Goal: Task Accomplishment & Management: Use online tool/utility

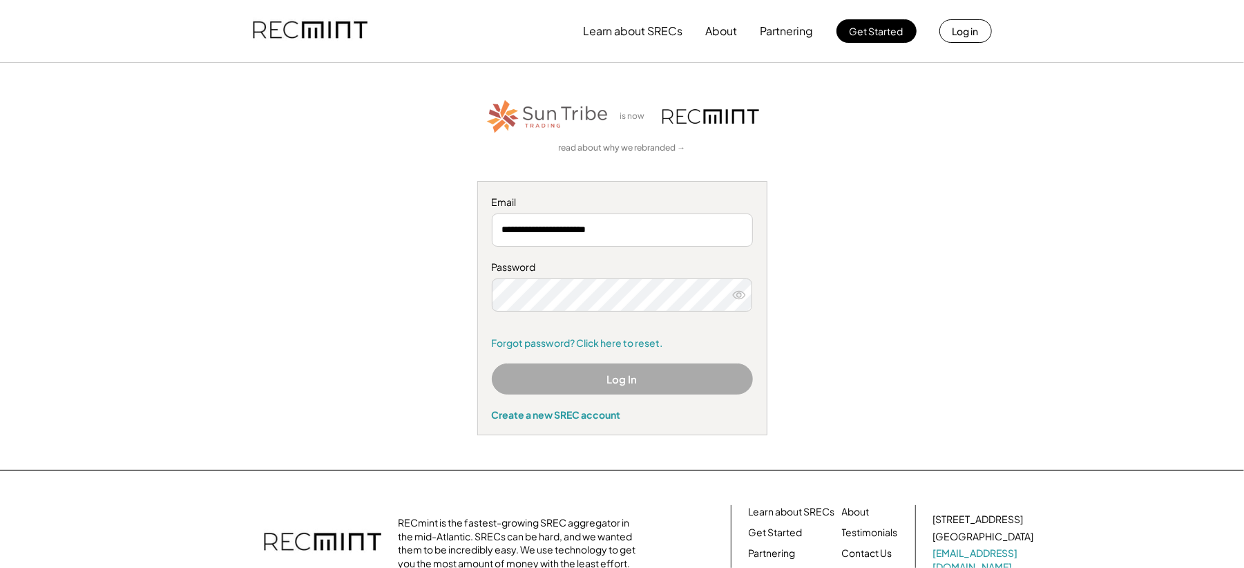
click at [571, 383] on button "Log In" at bounding box center [622, 378] width 261 height 31
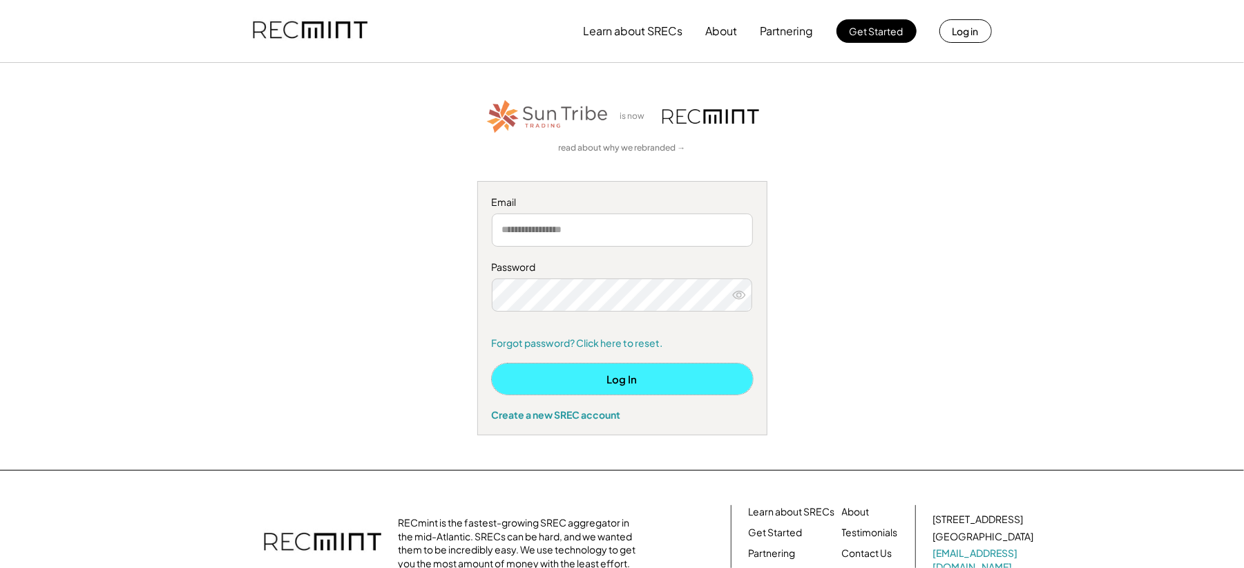
click at [587, 376] on button "Log In" at bounding box center [622, 378] width 261 height 31
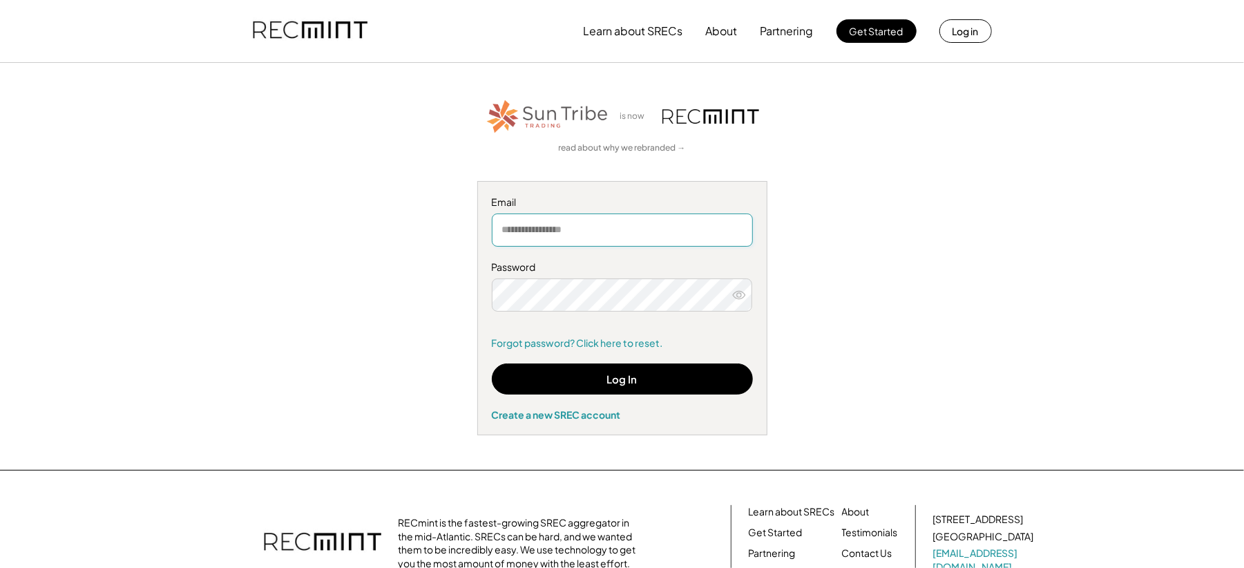
click at [571, 230] on input "email" at bounding box center [622, 229] width 261 height 33
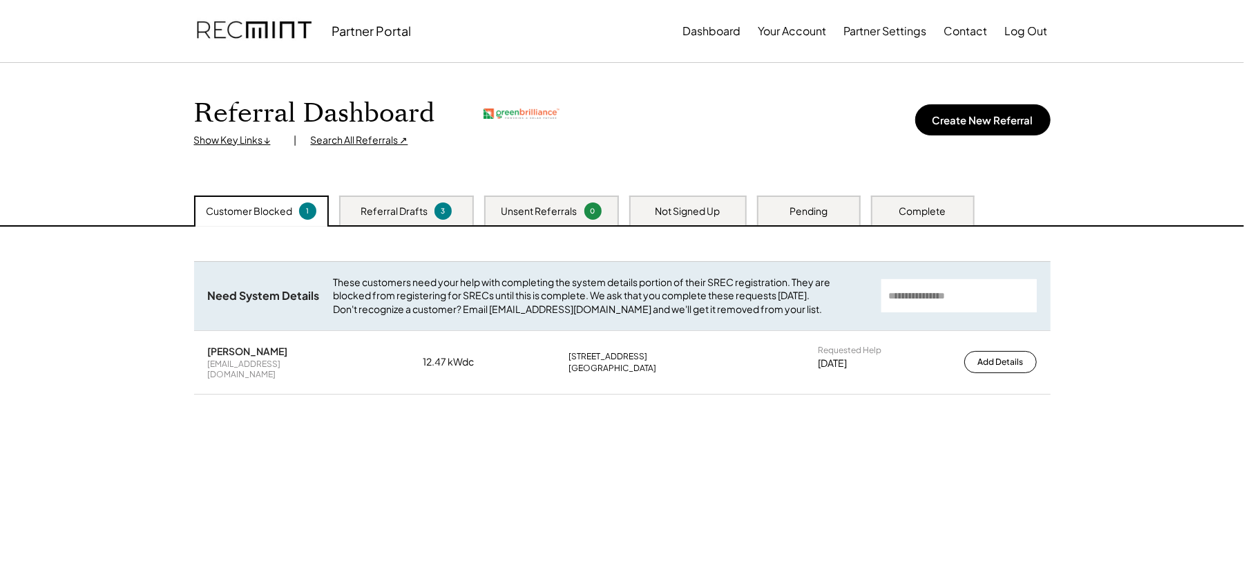
click at [336, 144] on div "Search All Referrals ↗" at bounding box center [359, 140] width 97 height 14
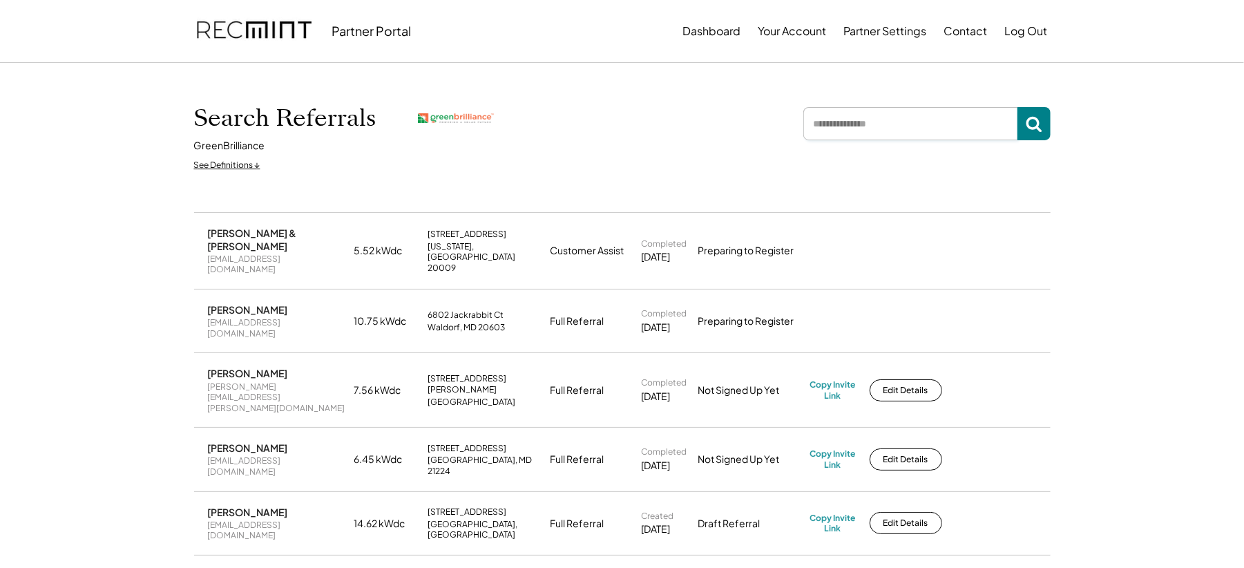
click at [819, 126] on input "input" at bounding box center [911, 123] width 214 height 33
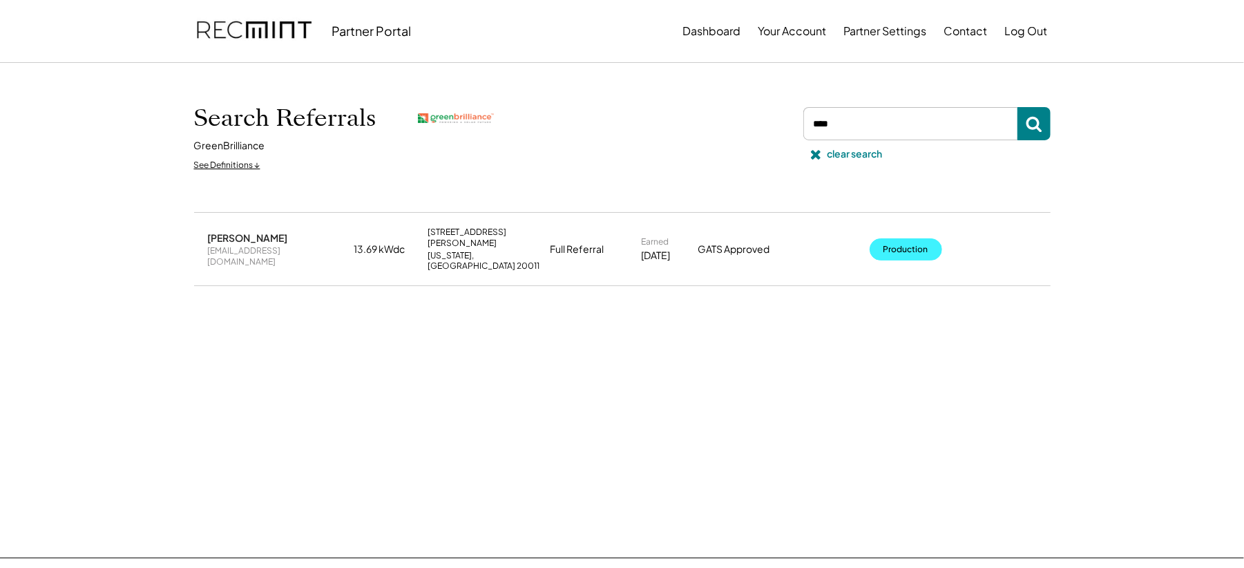
click at [880, 239] on button "Production" at bounding box center [906, 249] width 73 height 22
click at [863, 122] on input "input" at bounding box center [911, 123] width 214 height 33
click at [861, 120] on input "input" at bounding box center [911, 123] width 214 height 33
click at [855, 122] on input "input" at bounding box center [911, 123] width 214 height 33
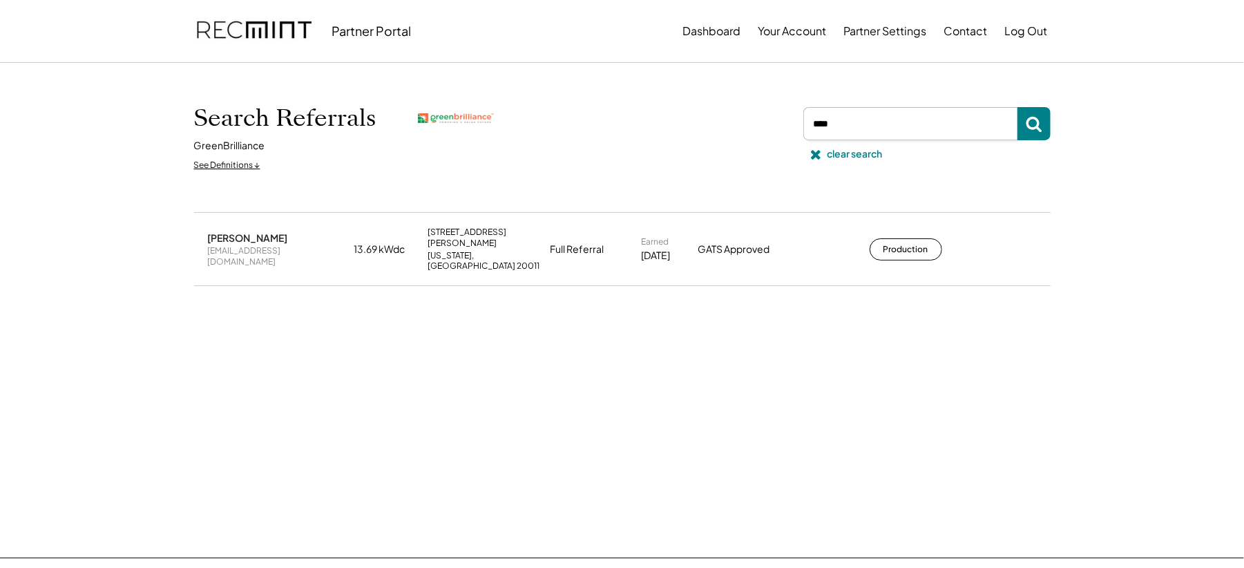
click at [855, 122] on input "input" at bounding box center [911, 123] width 214 height 33
type input "******"
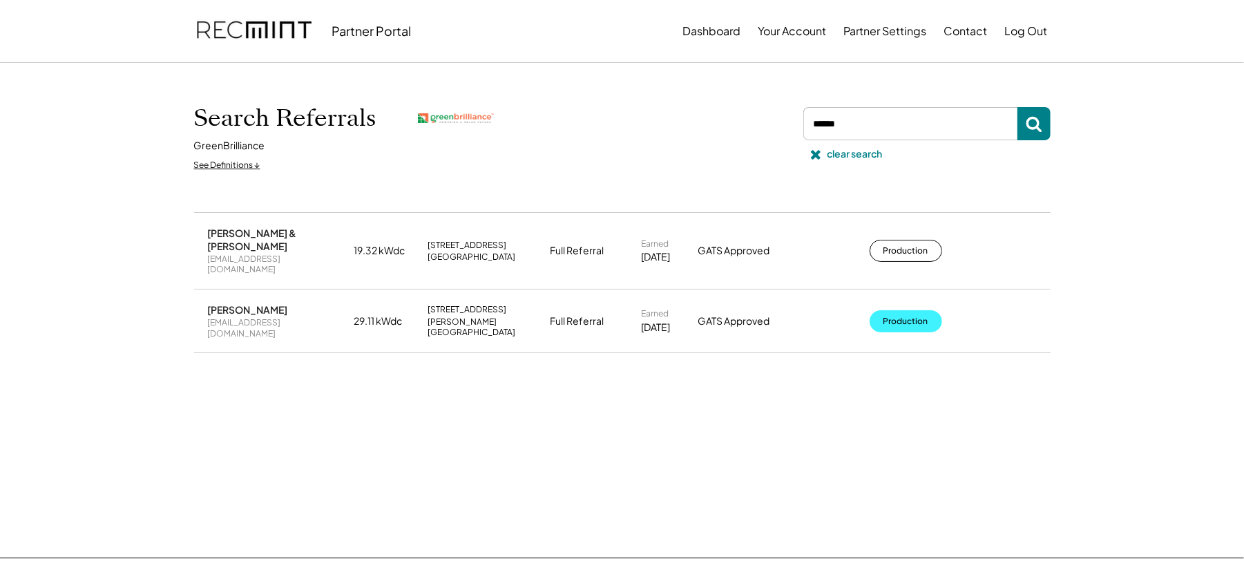
click at [898, 316] on button "Production" at bounding box center [906, 321] width 73 height 22
click at [837, 147] on div "clear search" at bounding box center [855, 154] width 55 height 14
click at [837, 147] on div "clear search" at bounding box center [925, 137] width 252 height 61
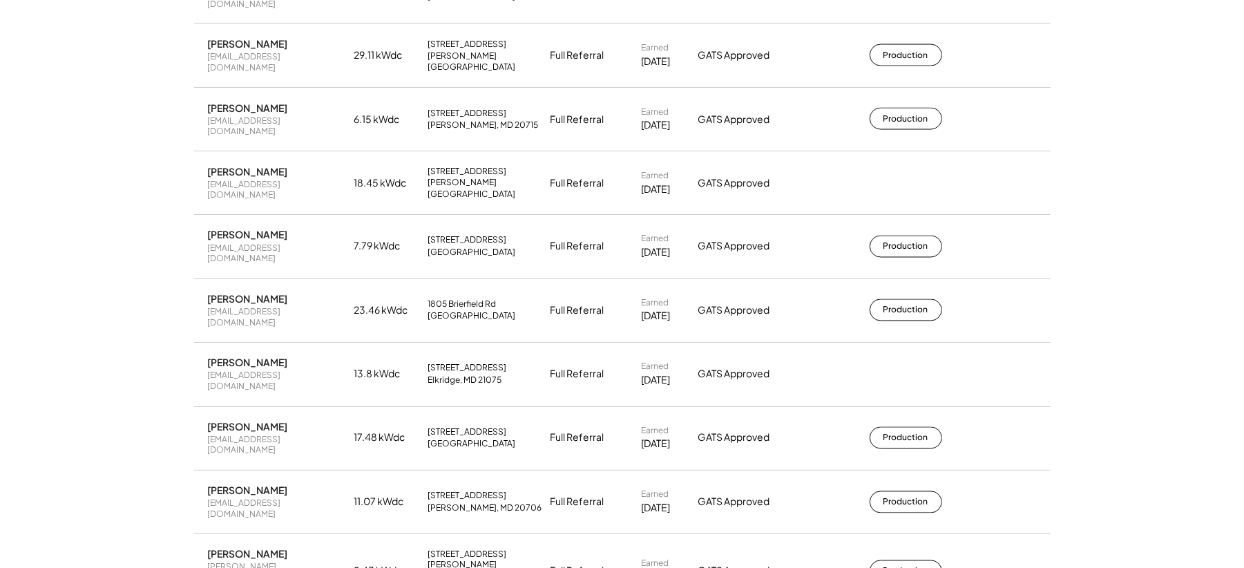
scroll to position [16514, 0]
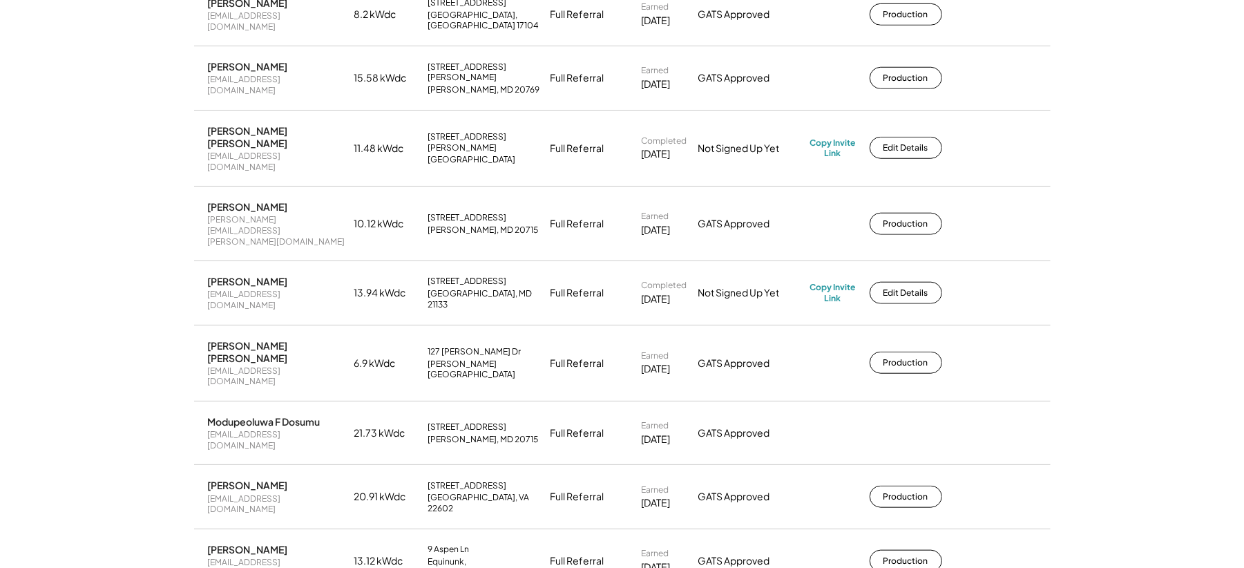
scroll to position [15778, 0]
